Goal: Task Accomplishment & Management: Use online tool/utility

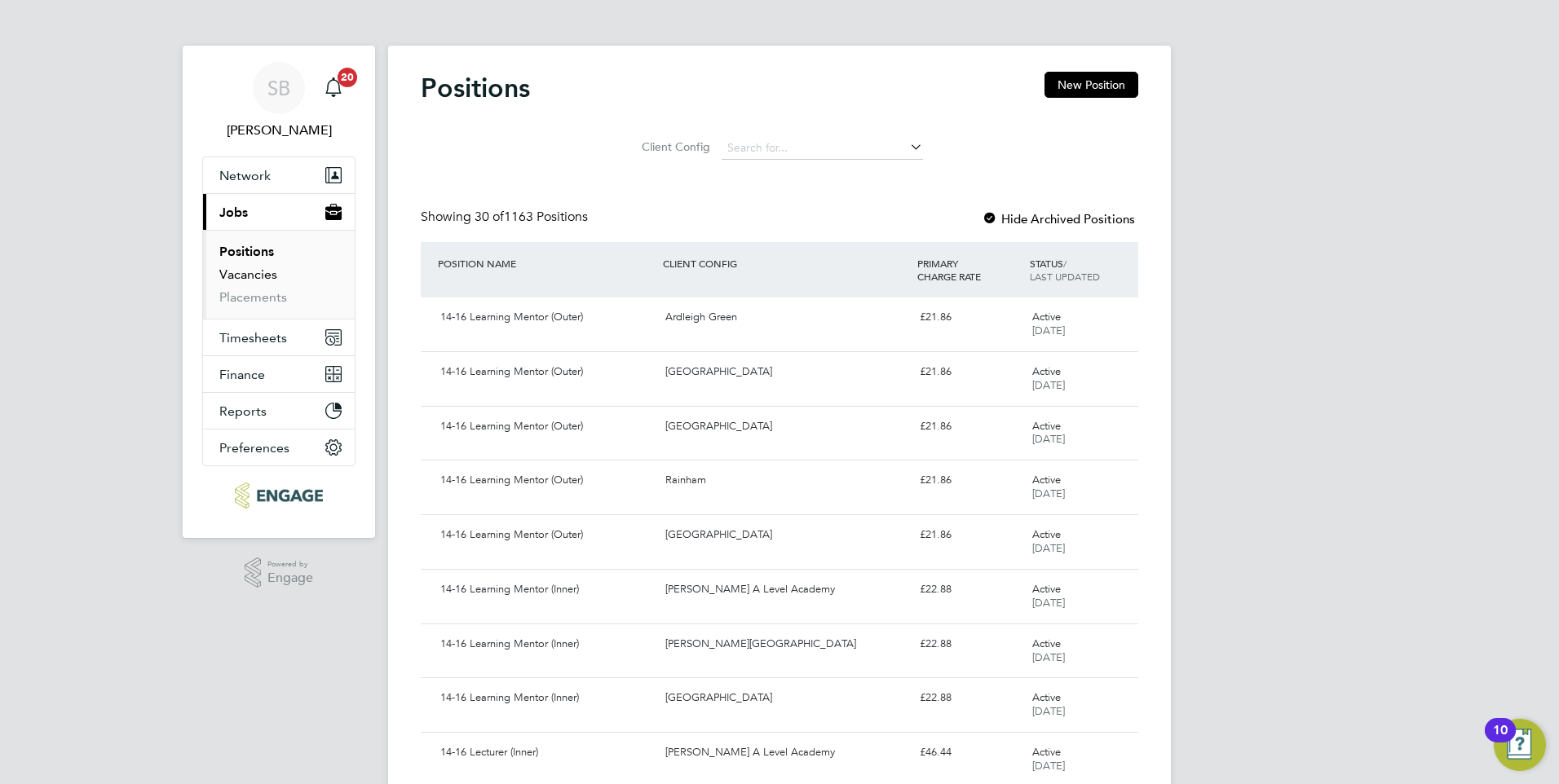
click at [239, 280] on link "Vacancies" at bounding box center [248, 274] width 58 height 15
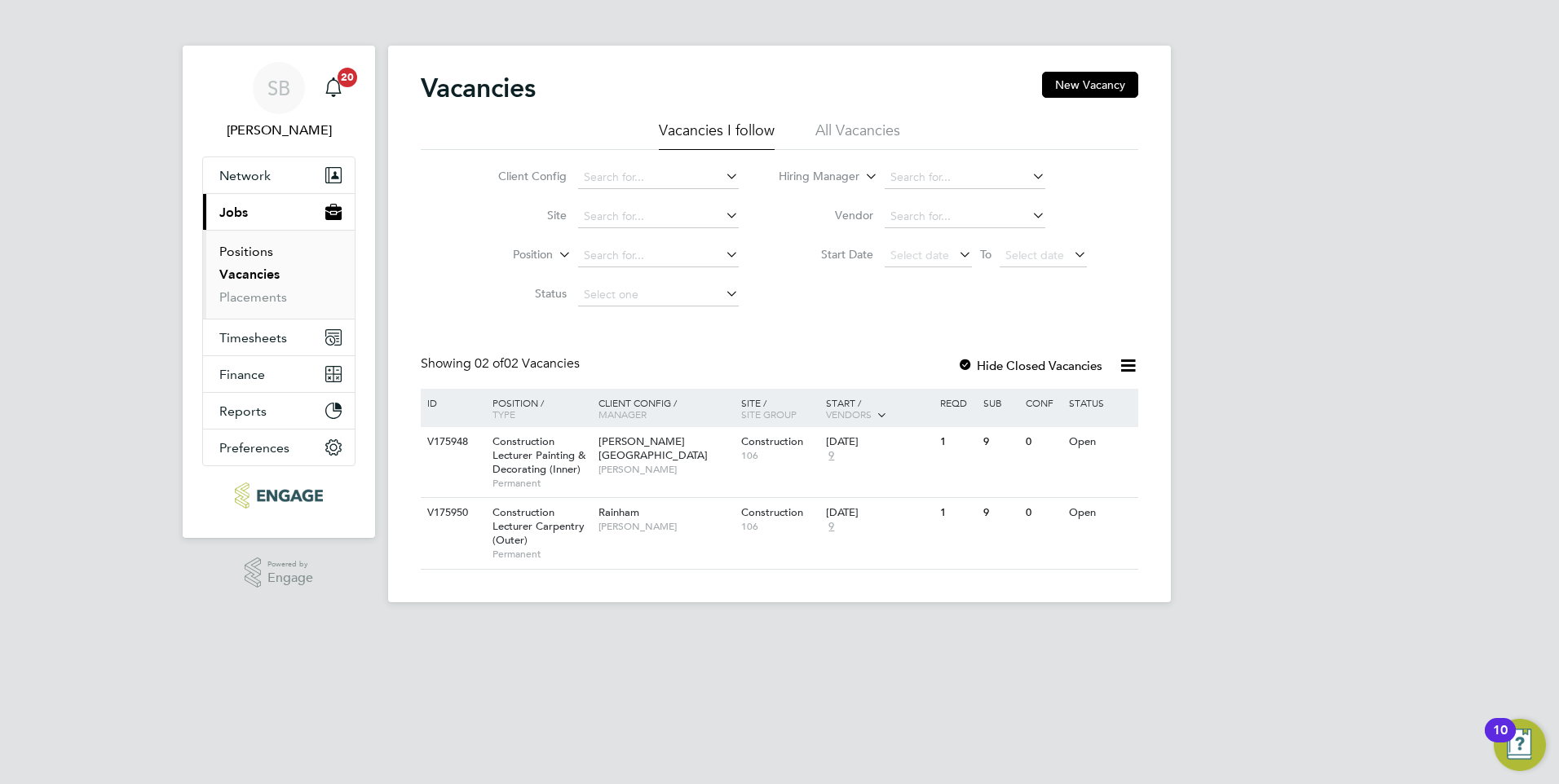
click at [239, 247] on link "Positions" at bounding box center [245, 251] width 54 height 15
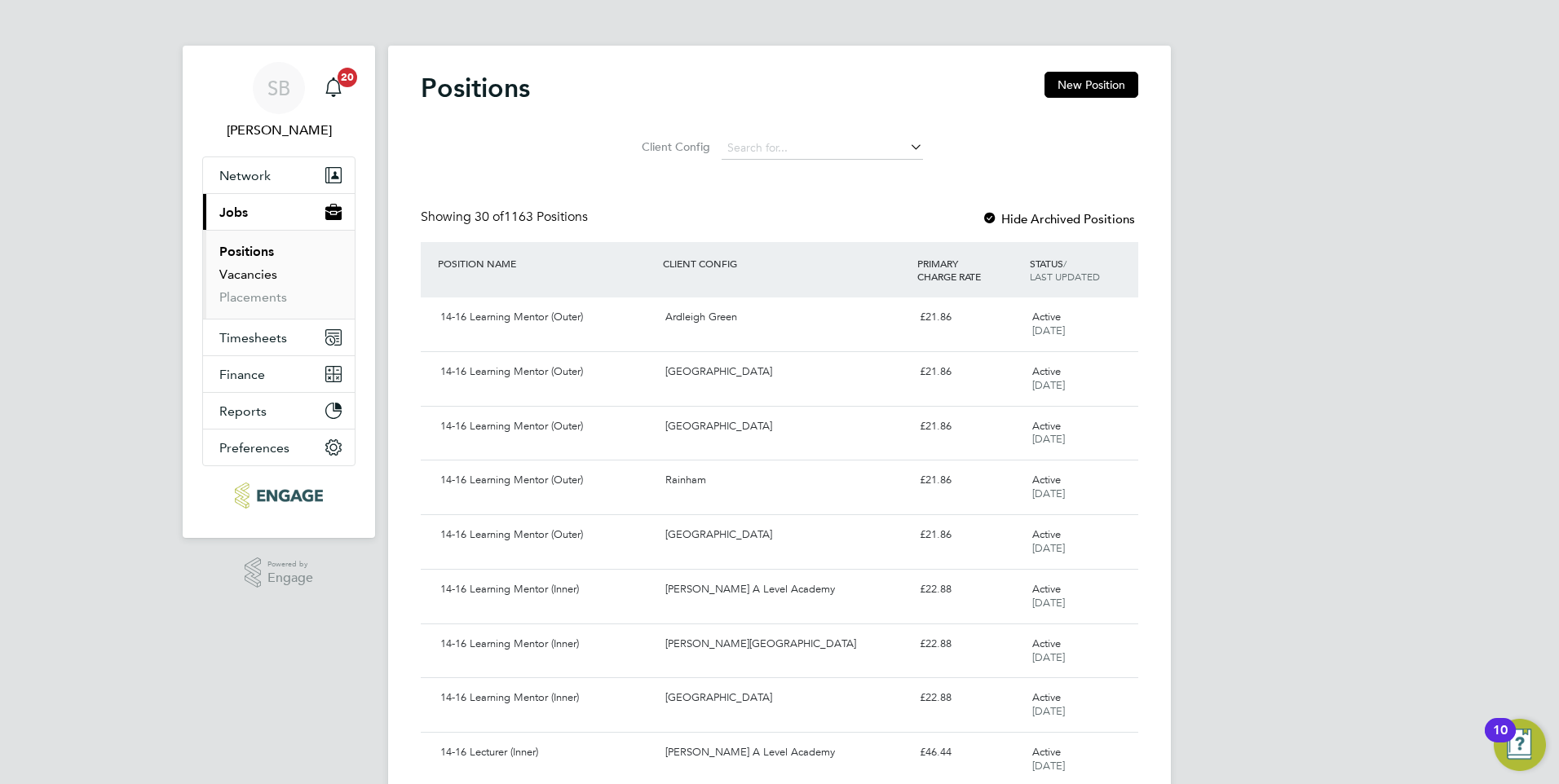
click at [239, 273] on link "Vacancies" at bounding box center [248, 274] width 58 height 15
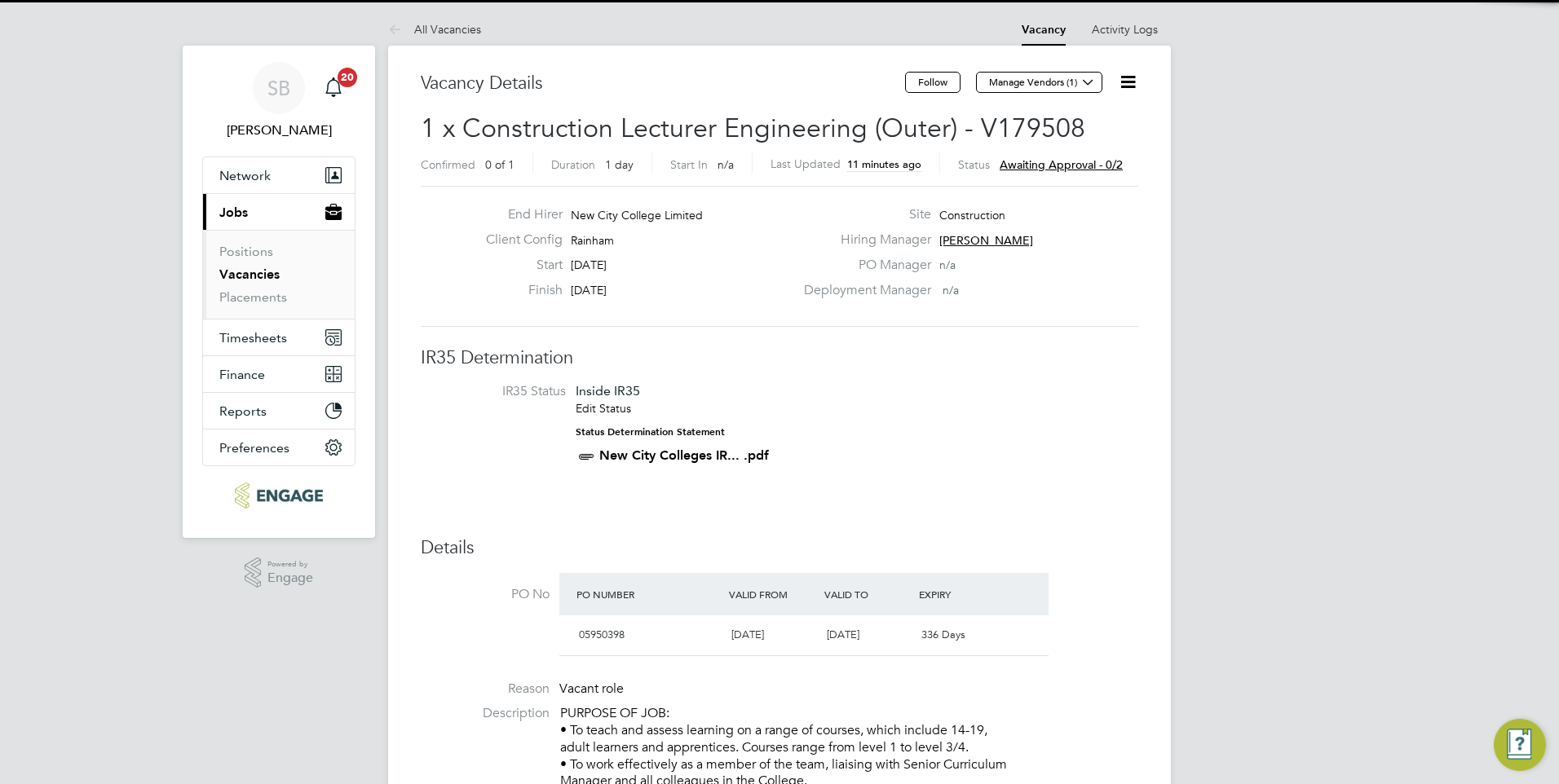
click at [1036, 163] on span "Awaiting approval - 0/2" at bounding box center [1061, 164] width 123 height 14
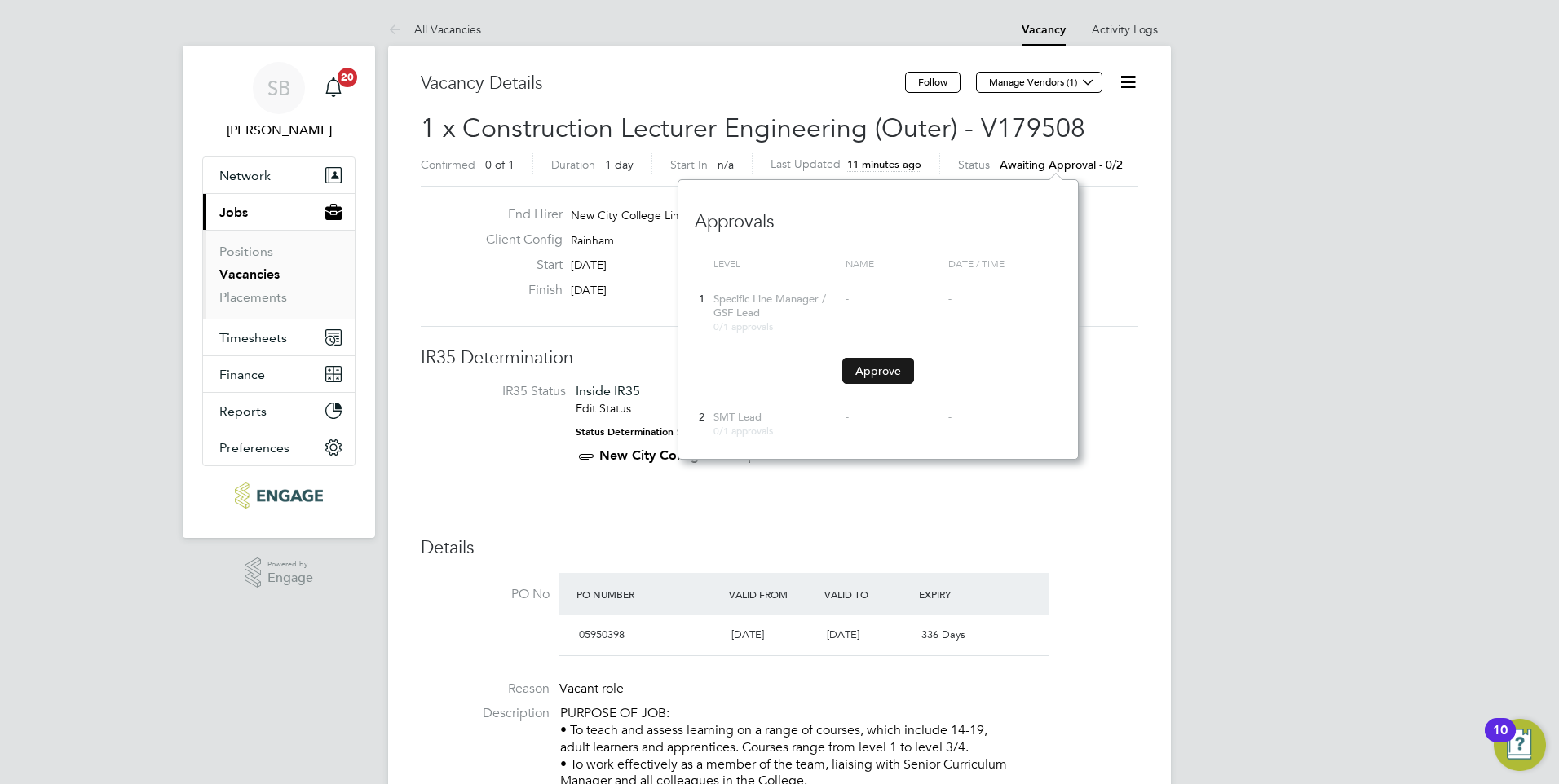
click at [873, 378] on button "Approve" at bounding box center [878, 371] width 72 height 26
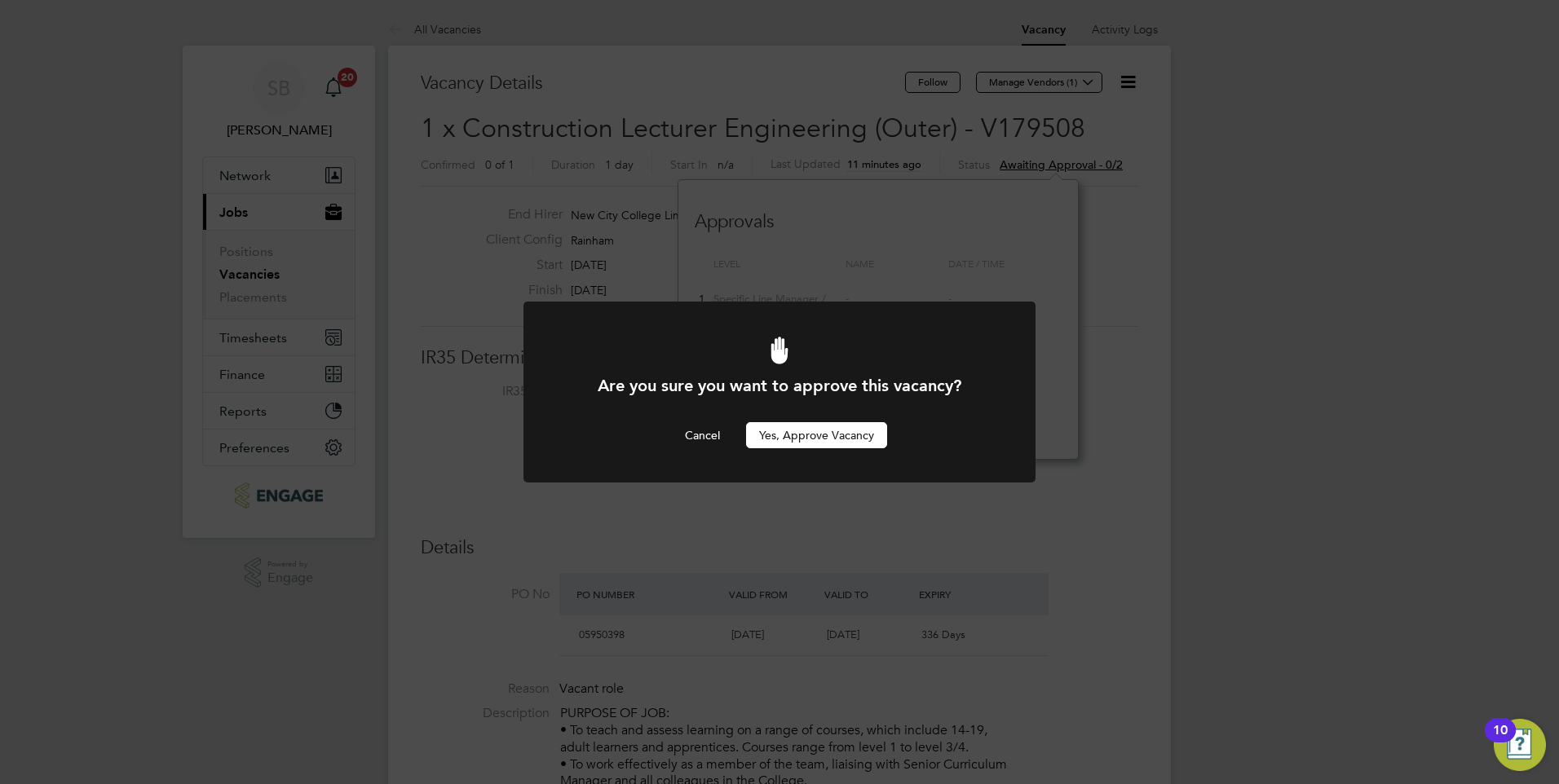
click at [817, 431] on button "Yes, Approve Vacancy" at bounding box center [816, 435] width 141 height 26
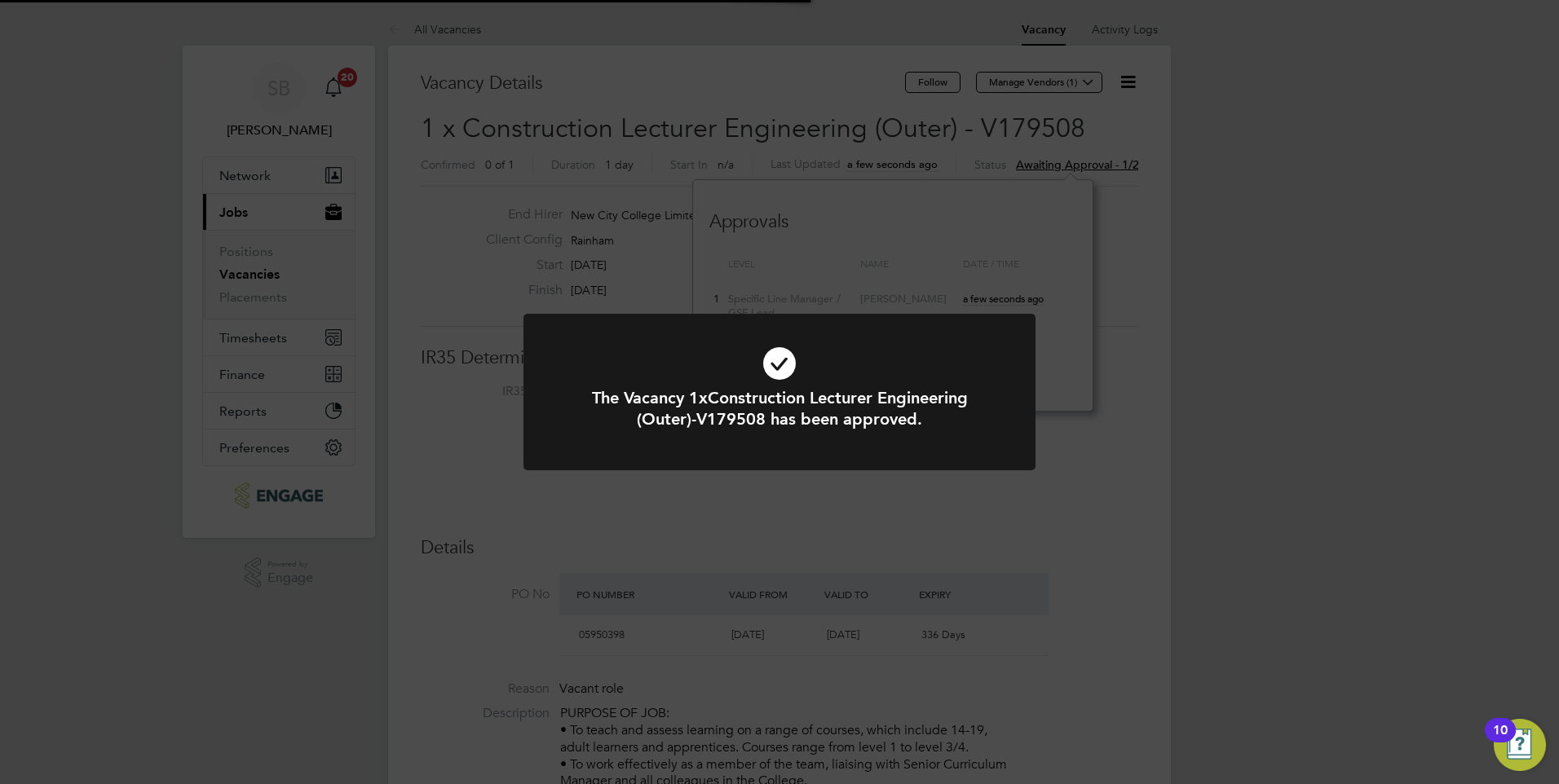
scroll to position [48, 114]
